Goal: Register for event/course

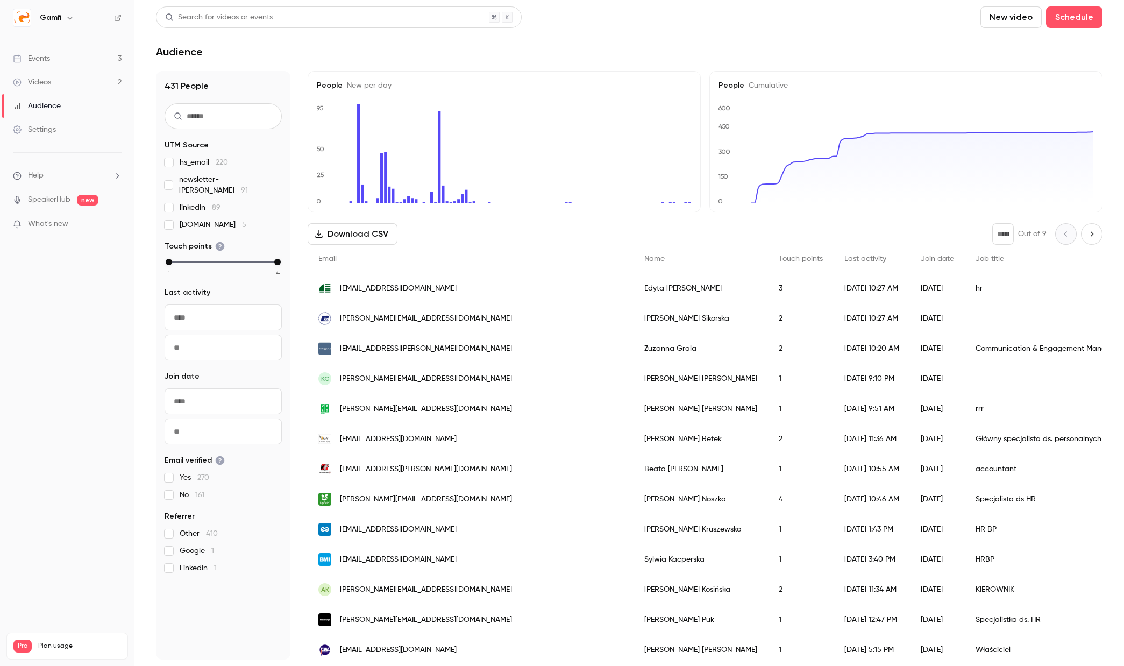
click at [51, 223] on span "What's new" at bounding box center [48, 223] width 40 height 11
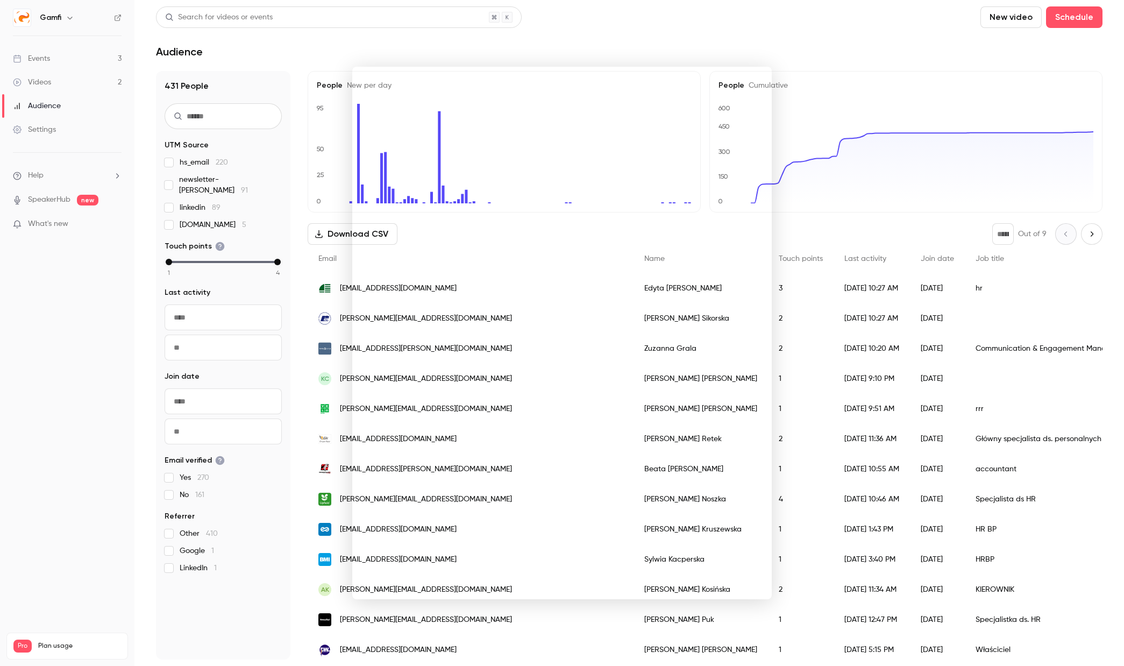
click at [71, 380] on div at bounding box center [562, 333] width 1124 height 666
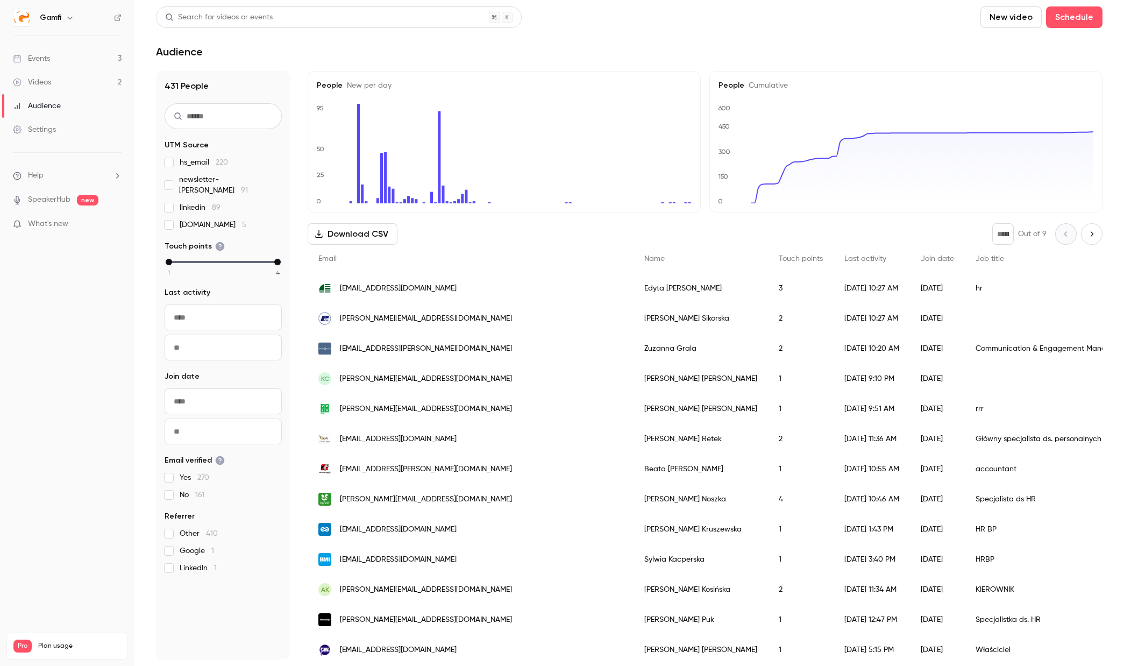
click at [58, 60] on link "Events 3" at bounding box center [67, 59] width 134 height 24
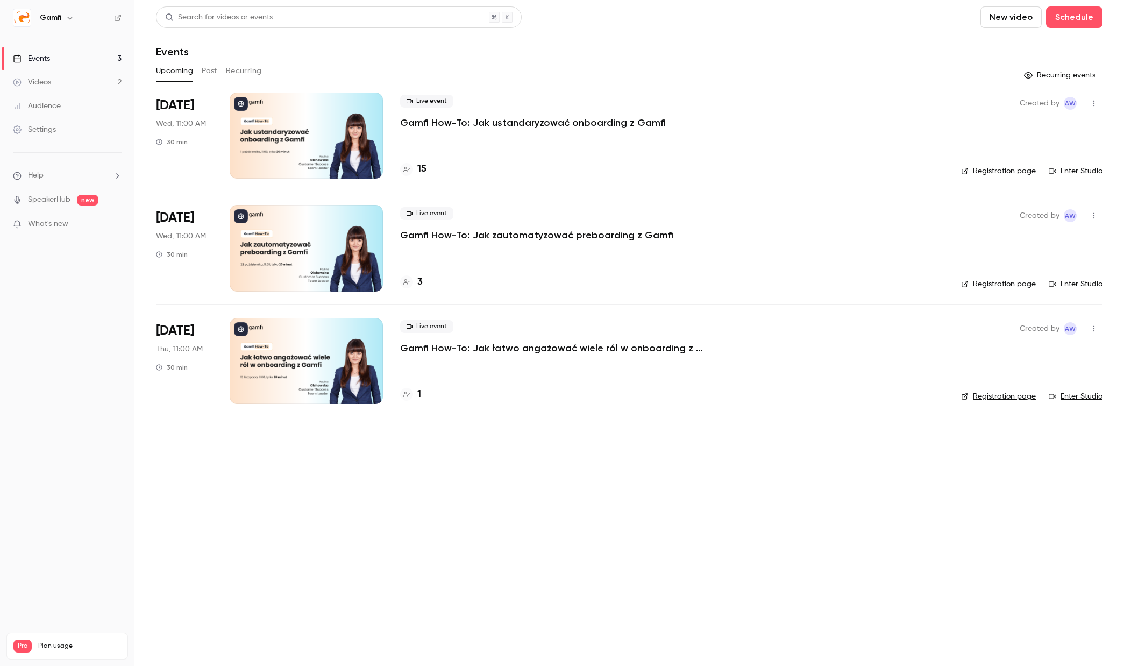
click at [613, 119] on p "Gamfi How-To: Jak ustandaryzować onboarding z Gamfi" at bounding box center [533, 122] width 266 height 13
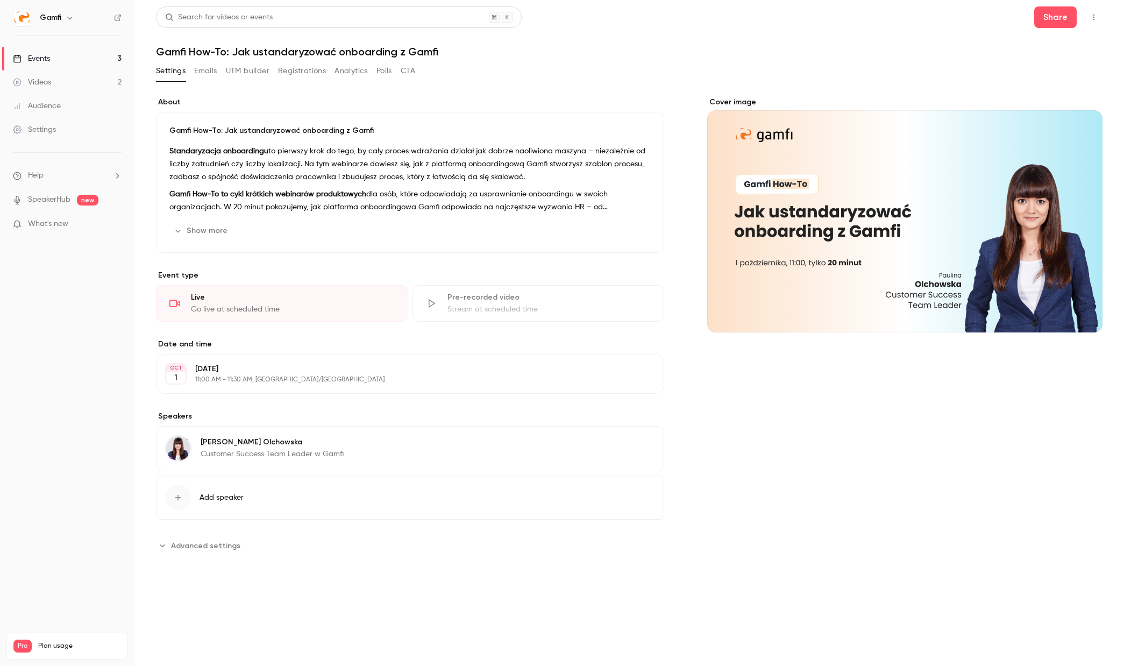
click at [209, 66] on button "Emails" at bounding box center [205, 70] width 23 height 17
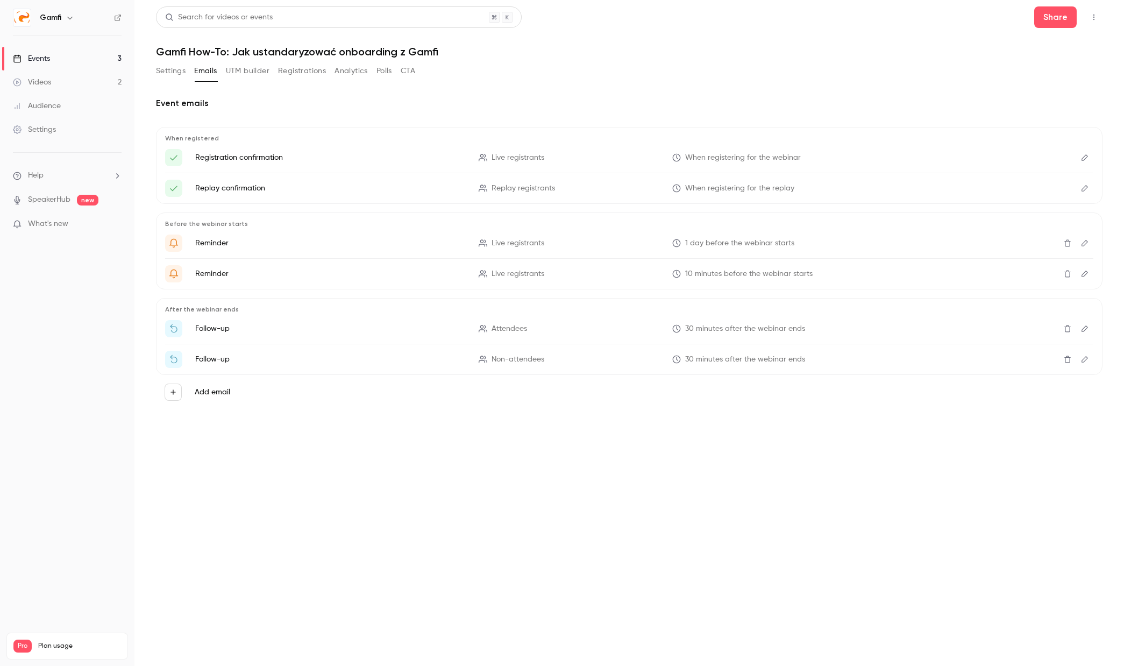
click at [244, 76] on button "UTM builder" at bounding box center [248, 70] width 44 height 17
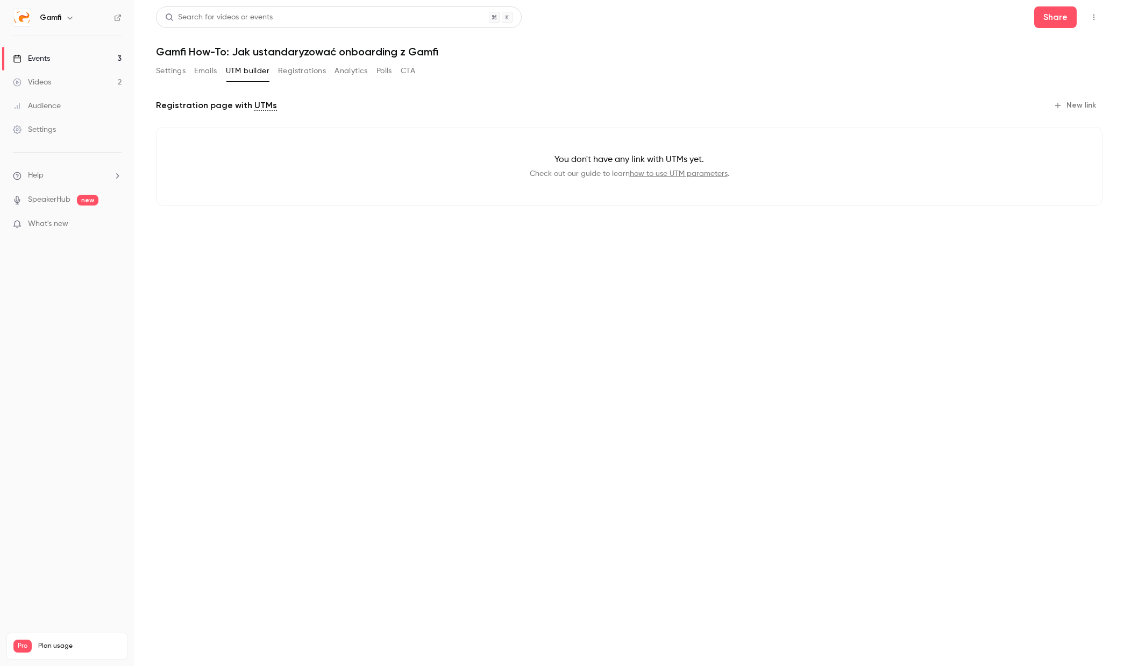
click at [294, 70] on button "Registrations" at bounding box center [302, 70] width 48 height 17
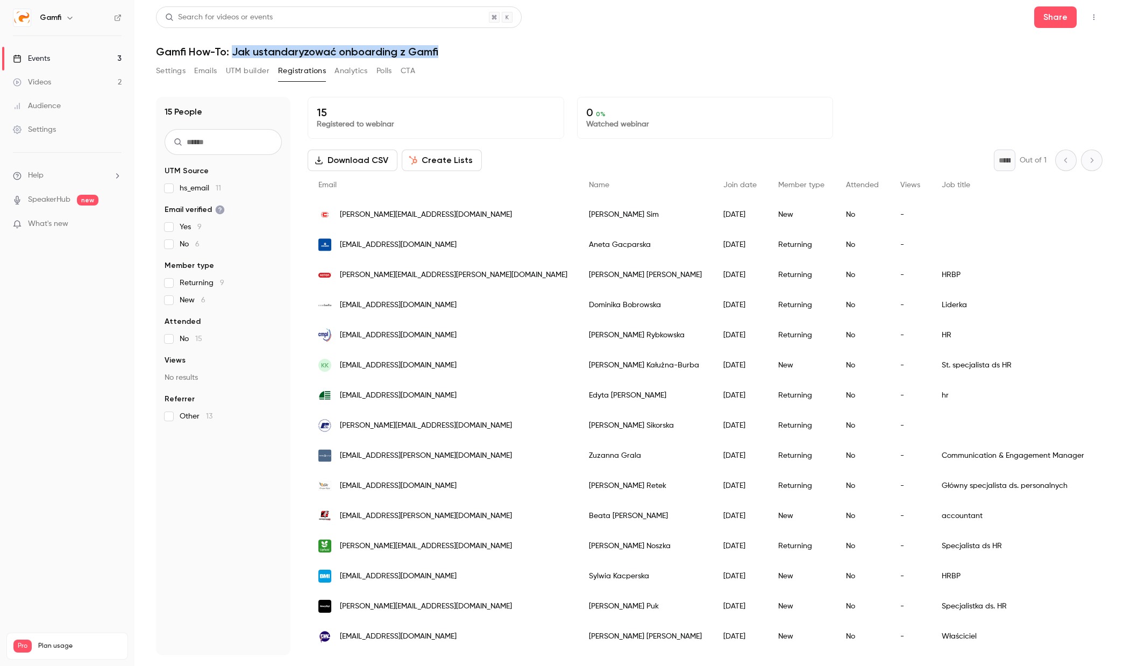
drag, startPoint x: 442, startPoint y: 52, endPoint x: 232, endPoint y: 51, distance: 209.8
click at [232, 51] on h1 "Gamfi How-To: Jak ustandaryzować onboarding z Gamfi" at bounding box center [629, 51] width 947 height 13
copy h1 "Jak ustandaryzować onboarding z Gamfi"
